Goal: Information Seeking & Learning: Learn about a topic

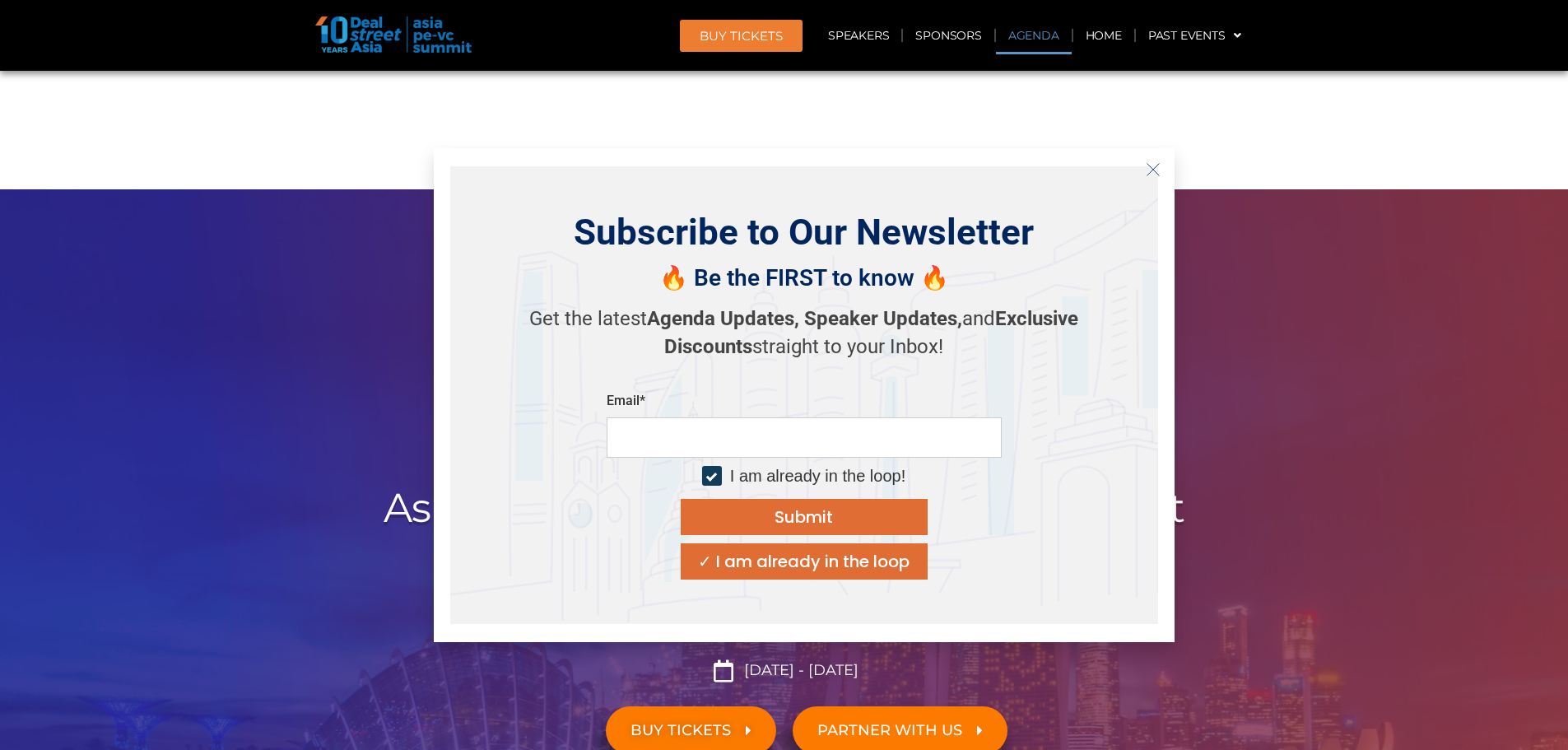
scroll to position [1097, 0]
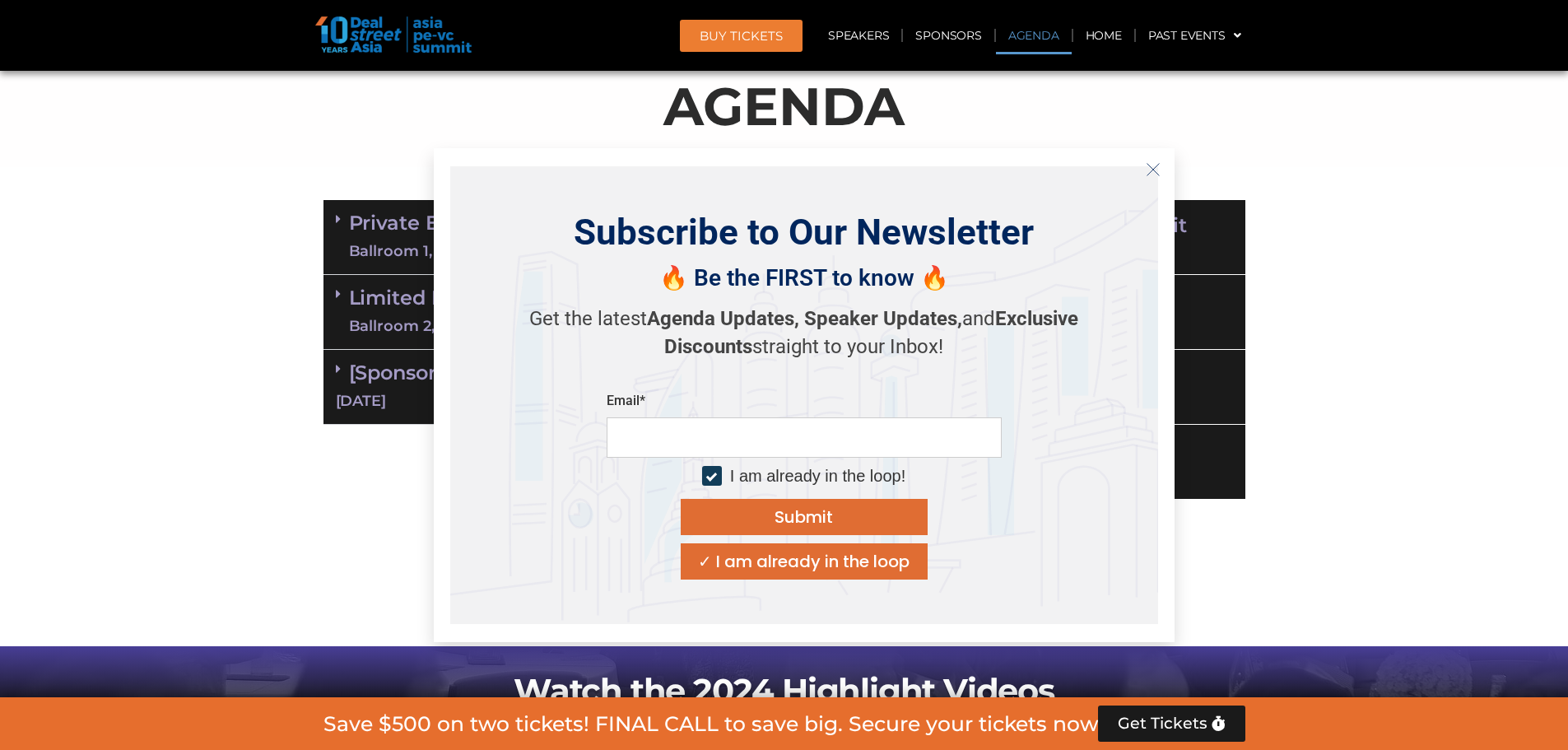
click at [1154, 173] on icon "Close" at bounding box center [1153, 169] width 15 height 15
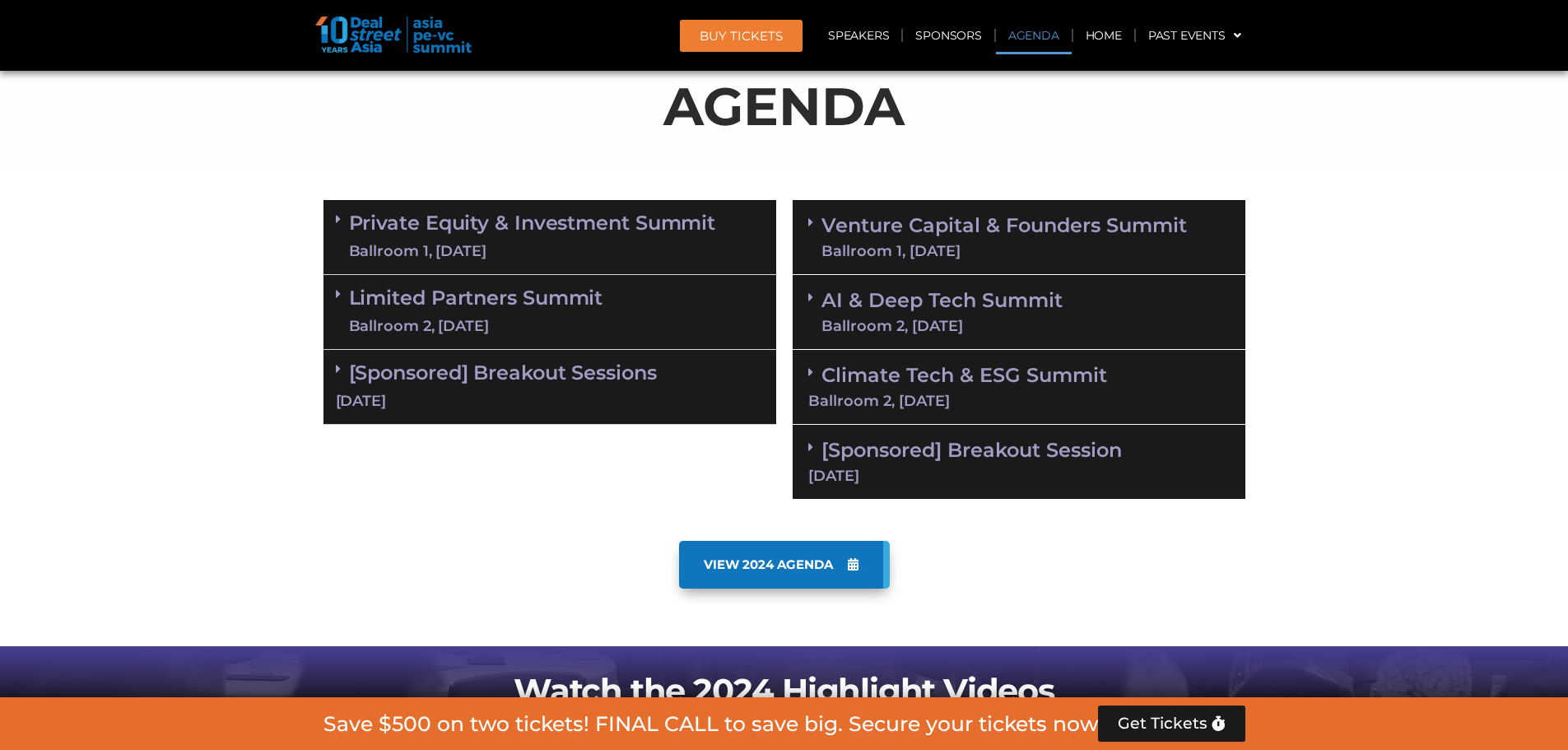
click at [503, 402] on div "[DATE]" at bounding box center [549, 400] width 428 height 20
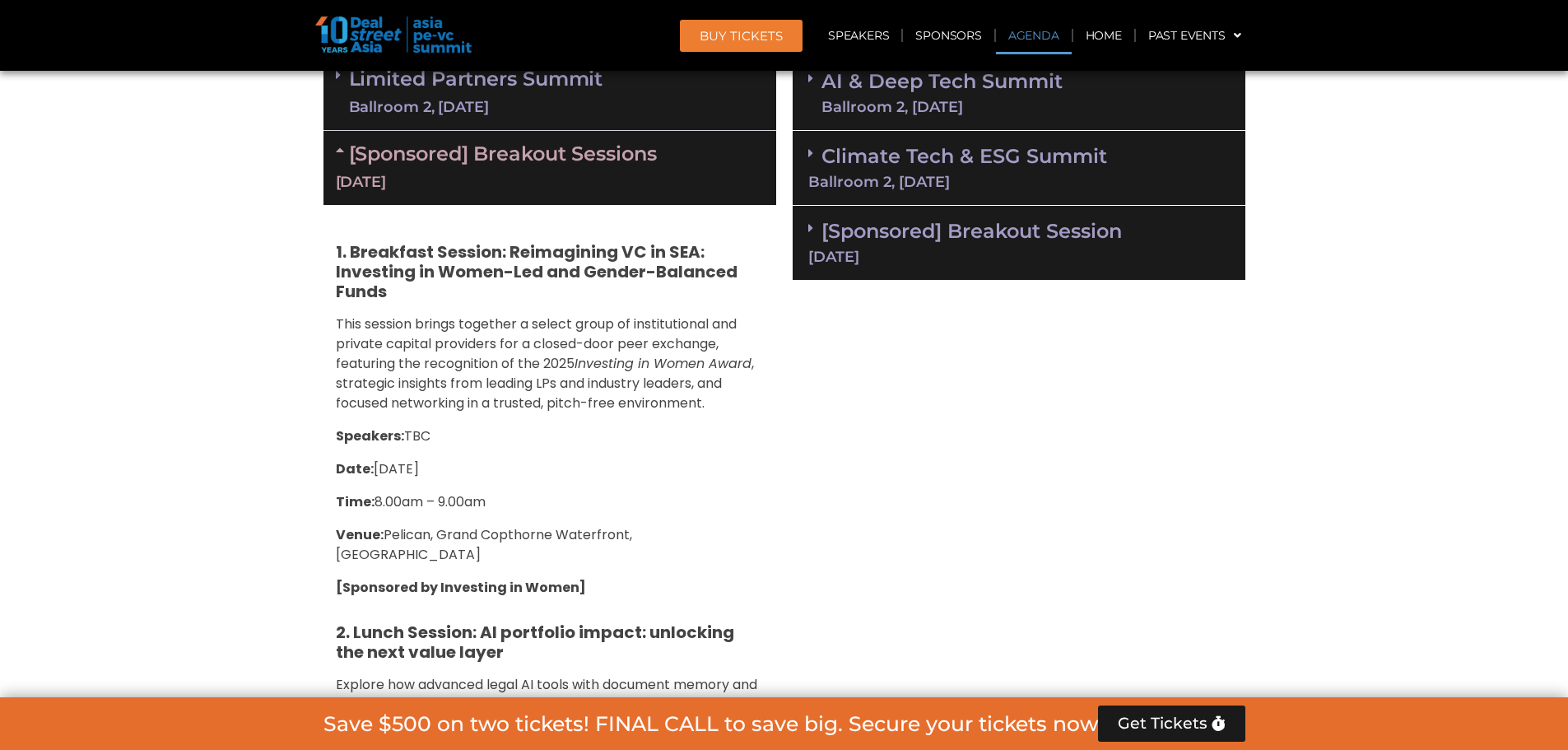
scroll to position [1316, 0]
click at [378, 251] on strong "1. Breakfast Session: Reimagining VC in SEA: Investing in Women-Led and Gender-…" at bounding box center [536, 270] width 401 height 62
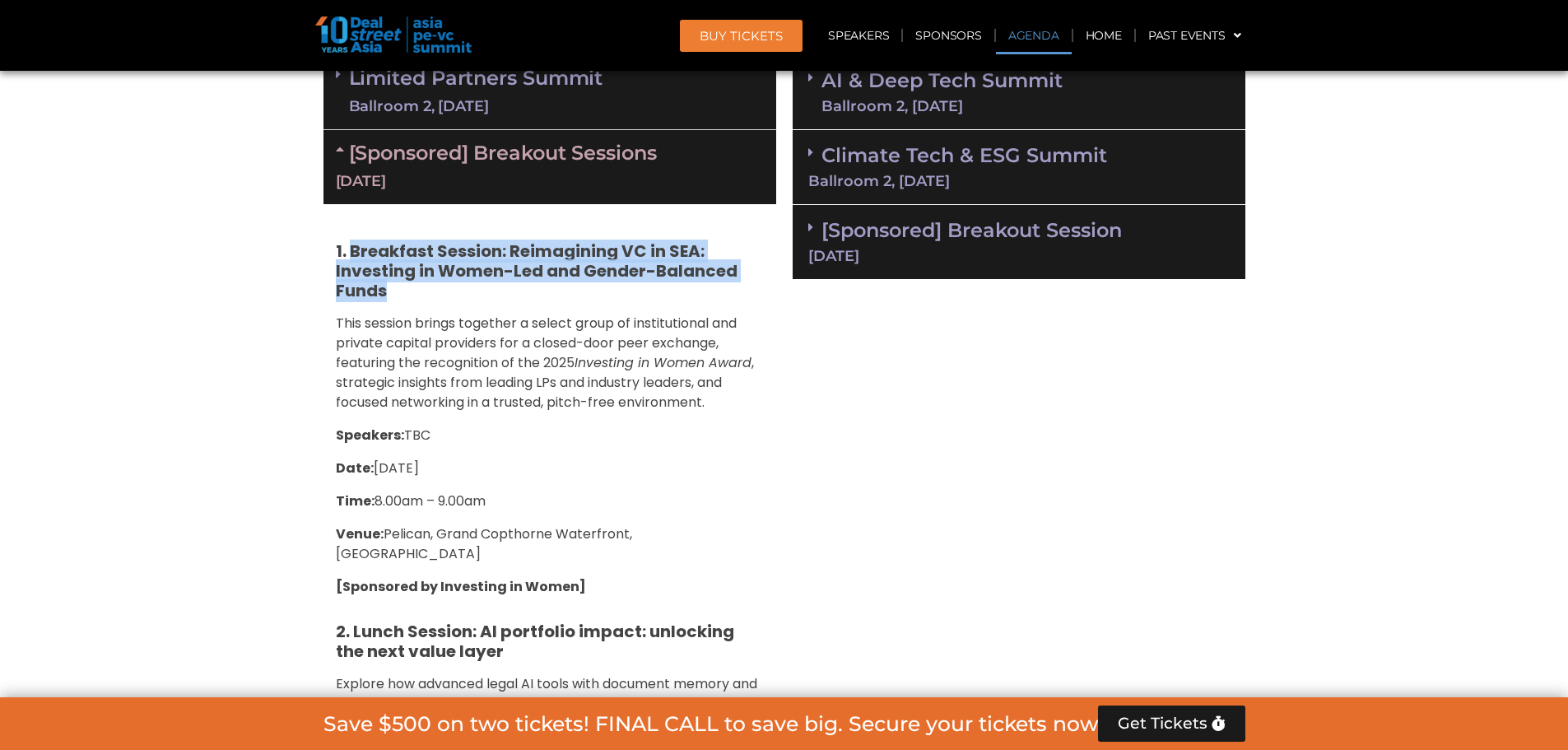
drag, startPoint x: 353, startPoint y: 249, endPoint x: 388, endPoint y: 291, distance: 54.7
click at [388, 291] on h5 "1. Breakfast Session: Reimagining VC in SEA: Investing in Women-Led and Gender-…" at bounding box center [549, 270] width 428 height 59
copy strong "Breakfast Session: Reimagining VC in SEA: Investing in Women-Led and Gender-Bal…"
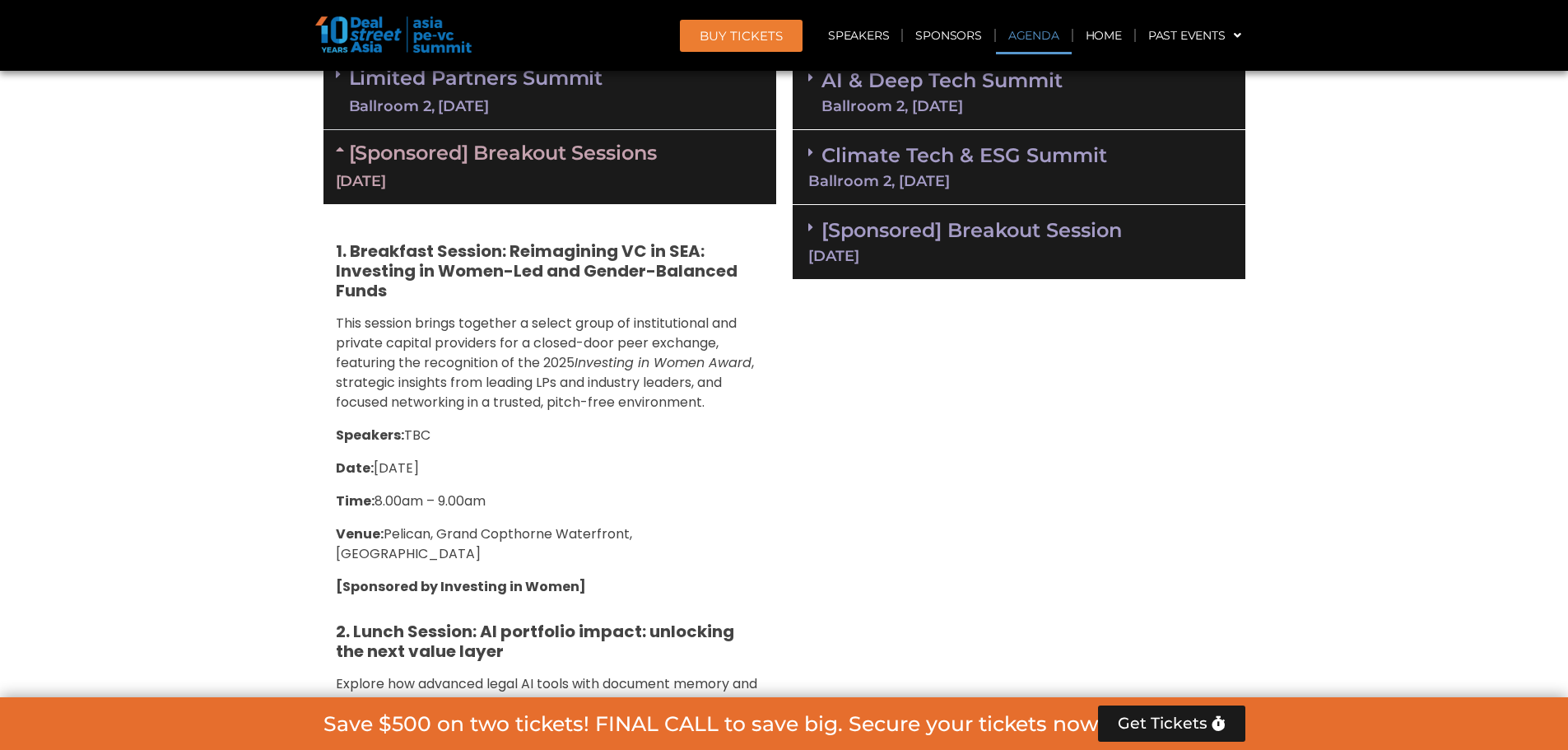
click at [425, 376] on span ", strategic insights from leading LPs and industry leaders, and focused network…" at bounding box center [545, 382] width 418 height 59
click at [437, 292] on h5 "1. Breakfast Session: Reimagining VC in SEA: Investing in Women-Led and Gender-…" at bounding box center [549, 270] width 428 height 59
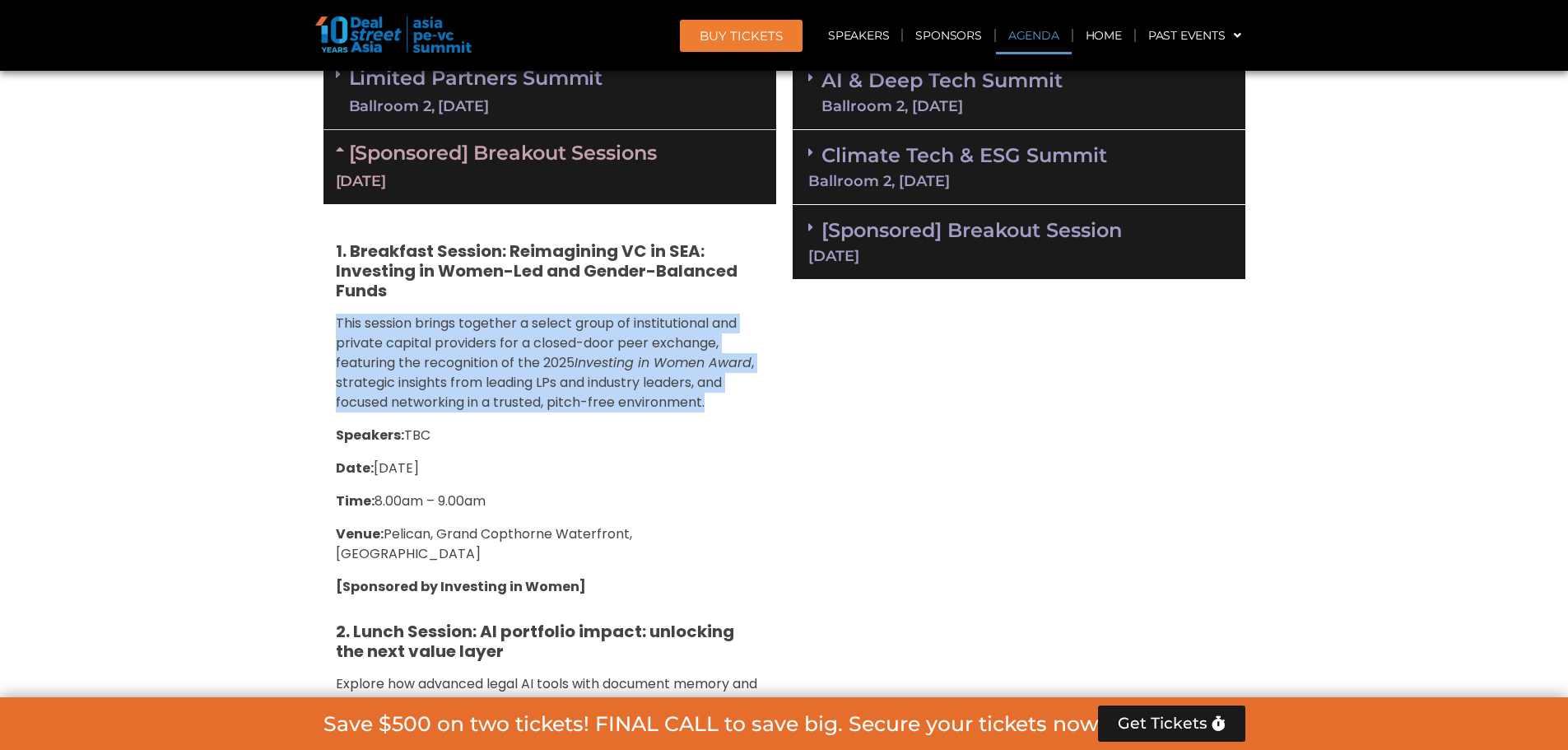
drag, startPoint x: 337, startPoint y: 319, endPoint x: 714, endPoint y: 402, distance: 386.0
click at [714, 402] on p "This session brings together a select group of institutional and private capita…" at bounding box center [549, 363] width 428 height 98
copy p "This session brings together a select group of institutional and private capita…"
